Goal: Task Accomplishment & Management: Use online tool/utility

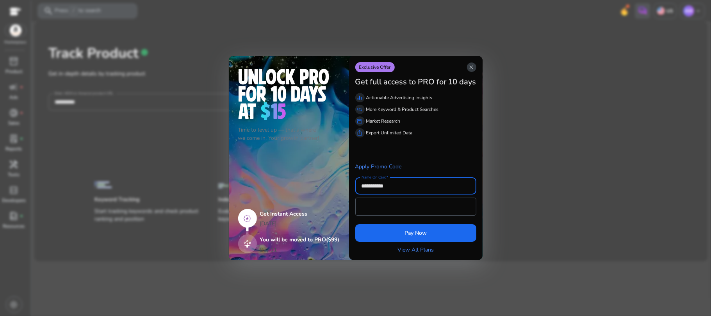
click at [468, 69] on app-icon "close" at bounding box center [471, 66] width 9 height 9
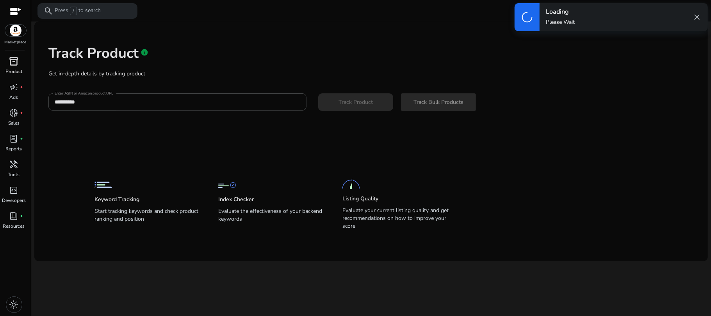
click at [11, 63] on span "inventory_2" at bounding box center [13, 61] width 9 height 9
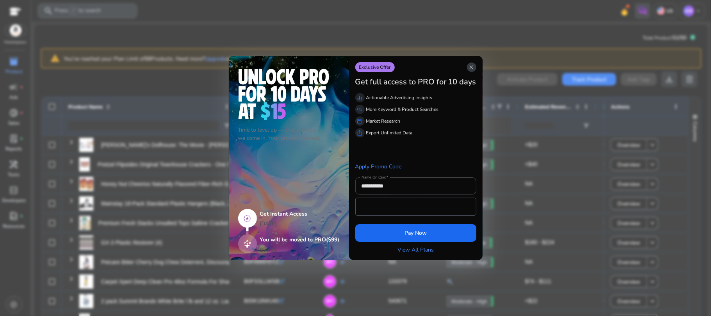
click at [475, 67] on app-icon "close" at bounding box center [471, 66] width 9 height 9
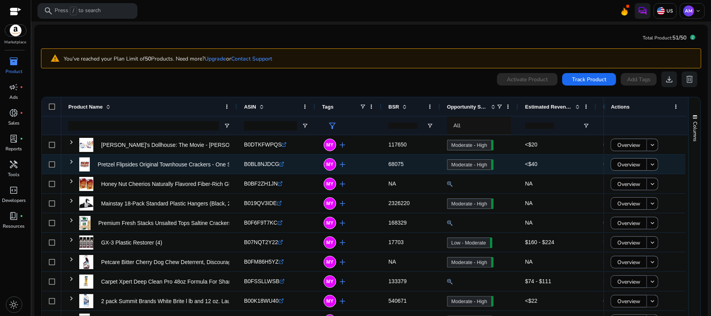
scroll to position [41, 0]
